Goal: Complete application form: Complete application form

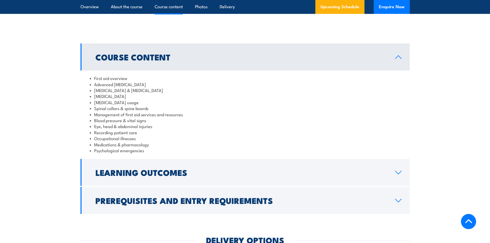
scroll to position [514, 0]
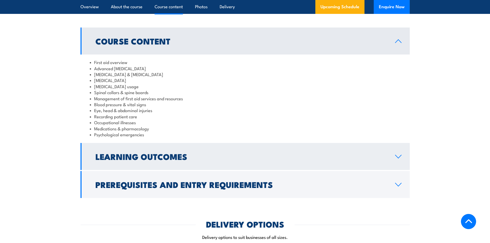
click at [400, 154] on icon at bounding box center [398, 156] width 7 height 4
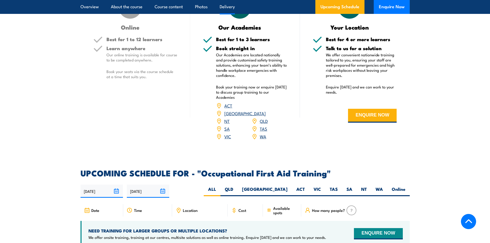
scroll to position [694, 0]
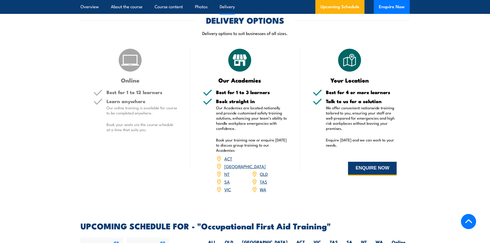
click at [376, 164] on button "ENQUIRE NOW" at bounding box center [372, 169] width 49 height 14
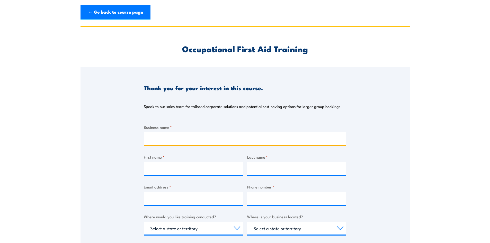
click at [170, 135] on input "Business name *" at bounding box center [245, 138] width 202 height 13
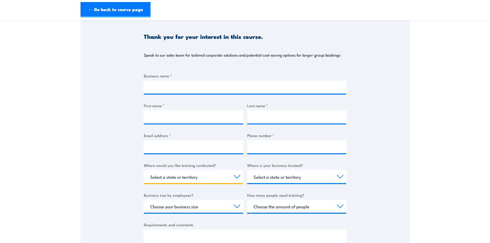
click at [226, 178] on select "Select a state or territory Nationally - multiple locations [GEOGRAPHIC_DATA] […" at bounding box center [193, 176] width 99 height 13
click at [115, 157] on div "Thank you for your interest in this course. Speak to our sales team for tailore…" at bounding box center [244, 143] width 329 height 257
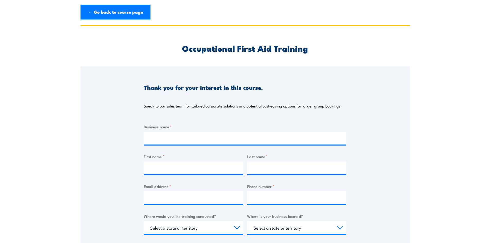
scroll to position [0, 0]
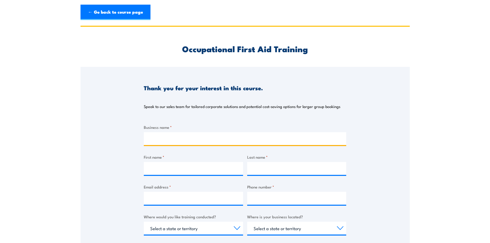
click at [189, 141] on input "Business name *" at bounding box center [245, 138] width 202 height 13
type input "E Wash Australia"
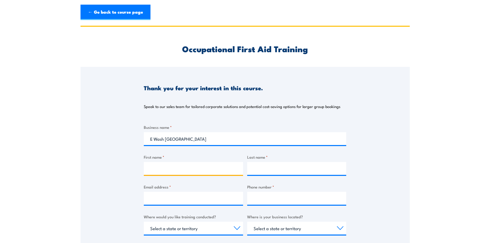
click at [209, 168] on input "First name *" at bounding box center [193, 168] width 99 height 13
type input "Luke"
click at [269, 169] on input "Last name *" at bounding box center [296, 168] width 99 height 13
type input "Billings"
click at [187, 197] on input "Email address *" at bounding box center [193, 198] width 99 height 13
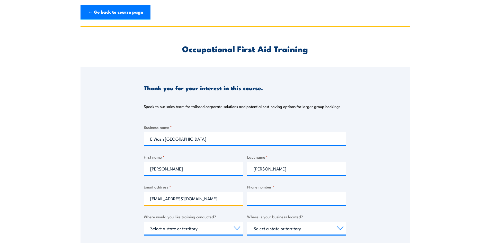
type input "luke@ewash.com.au"
click at [269, 199] on input "Phone number *" at bounding box center [296, 198] width 99 height 13
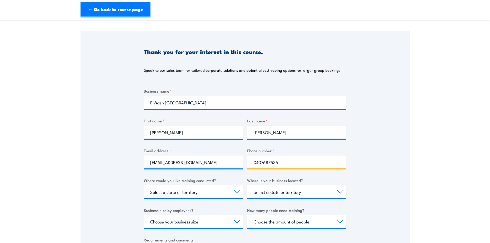
scroll to position [77, 0]
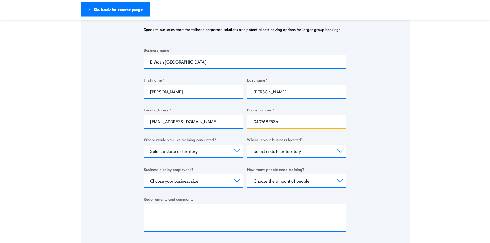
type input "0407687536"
click at [180, 147] on select "Select a state or territory Nationally - multiple locations QLD NSW VIC SA ACT …" at bounding box center [193, 150] width 99 height 13
select select "VIC"
click at [144, 144] on select "Select a state or territory Nationally - multiple locations QLD NSW VIC SA ACT …" at bounding box center [193, 150] width 99 height 13
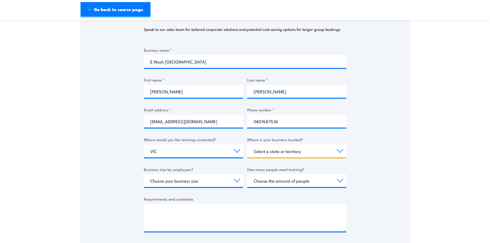
click at [285, 155] on select "Select a state or territory QLD NSW VIC SA ACT WA TAS NT" at bounding box center [296, 150] width 99 height 13
select select "VIC"
click at [247, 144] on select "Select a state or territory QLD NSW VIC SA ACT WA TAS NT" at bounding box center [296, 150] width 99 height 13
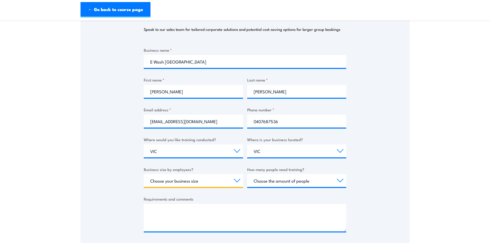
click at [173, 181] on select "Choose your business size 1 to 19 20 to 199 200+" at bounding box center [193, 180] width 99 height 13
select select "1 to 19"
click at [144, 174] on select "Choose your business size 1 to 19 20 to 199 200+" at bounding box center [193, 180] width 99 height 13
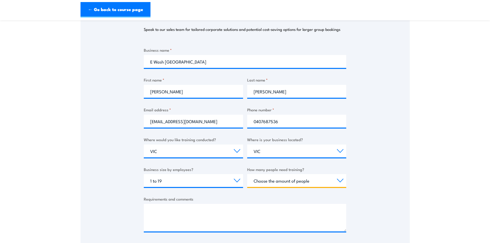
click at [316, 181] on select "Choose the amount of people 1 to 4 5 to 19 20+" at bounding box center [296, 180] width 99 height 13
select select "1 to 4"
click at [247, 174] on select "Choose the amount of people 1 to 4 5 to 19 20+" at bounding box center [296, 180] width 99 height 13
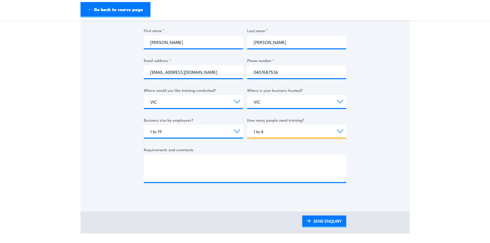
scroll to position [154, 0]
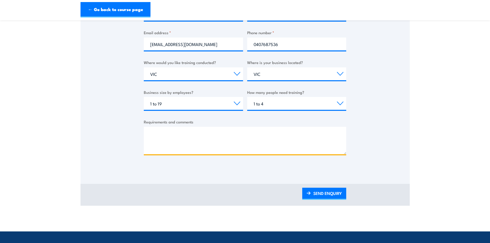
click at [171, 130] on textarea "Requirements and comments" at bounding box center [245, 141] width 202 height 28
click at [274, 132] on textarea "Enquiring about price for a workplace course for up to 4 staff emmebrs." at bounding box center [245, 141] width 202 height 28
click at [291, 138] on textarea "Enquiring about price for a workplace course for up to 4 staff members." at bounding box center [245, 141] width 202 height 28
click at [283, 134] on textarea "Enquiring about price for a workplace course for up to 4 staff members. Our bus…" at bounding box center [245, 141] width 202 height 28
click at [200, 147] on textarea "Enquiring about price for a workplace course for up to 4 staff members (potenti…" at bounding box center [245, 141] width 202 height 28
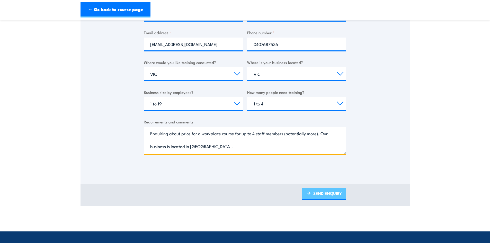
type textarea "Enquiring about price for a workplace course for up to 4 staff members (potenti…"
click at [332, 194] on link "SEND ENQUIRY" at bounding box center [324, 194] width 44 height 12
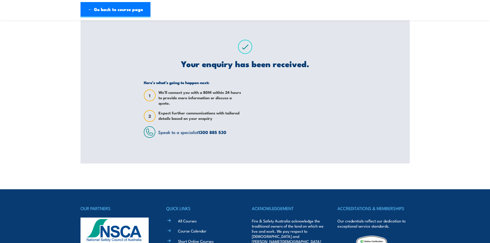
scroll to position [0, 0]
